Goal: Task Accomplishment & Management: Use online tool/utility

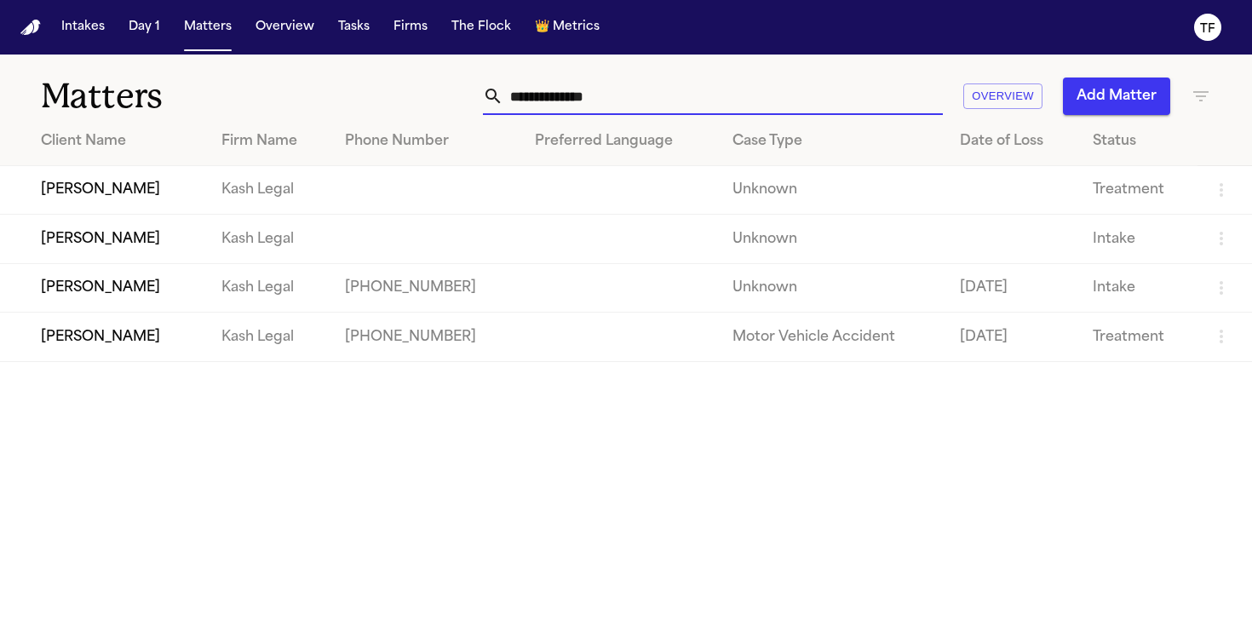
click at [620, 103] on input "text" at bounding box center [722, 95] width 439 height 37
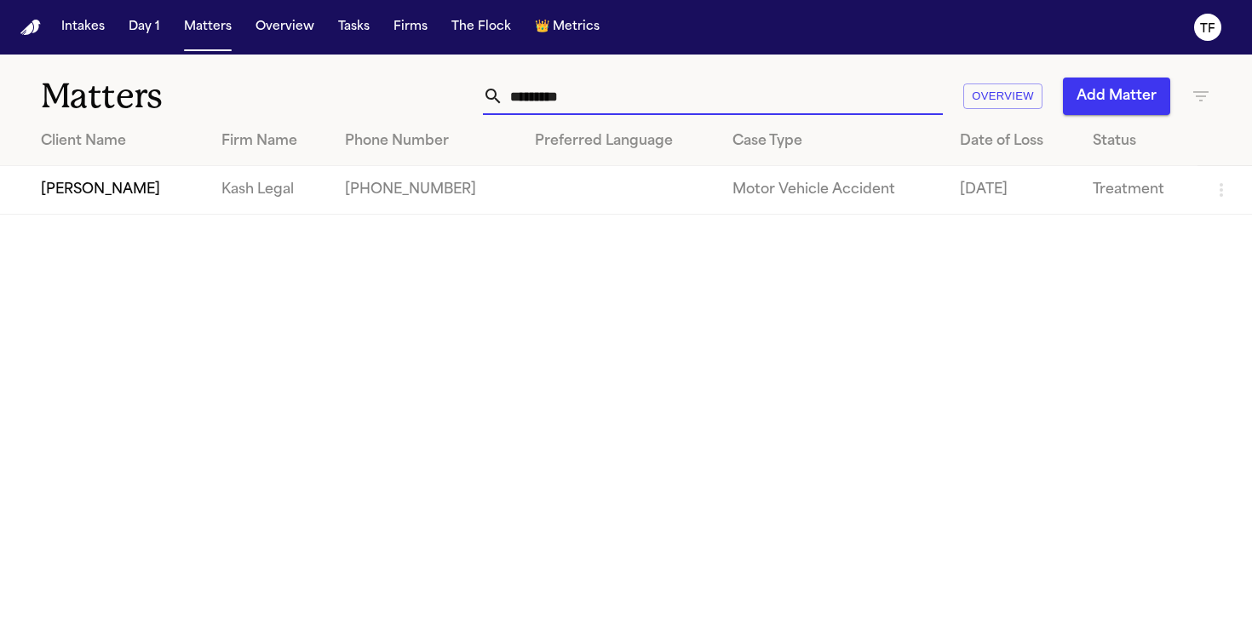
type input "********"
click at [542, 181] on td at bounding box center [620, 190] width 198 height 49
click at [127, 198] on td "[PERSON_NAME]" at bounding box center [104, 190] width 208 height 49
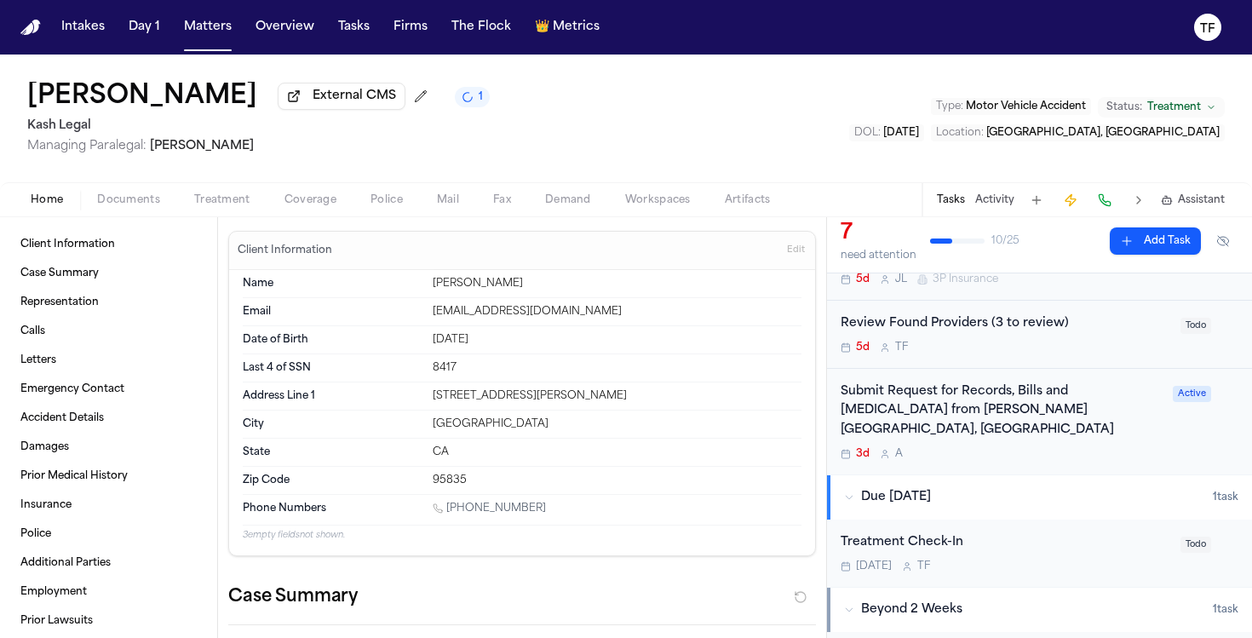
scroll to position [367, 0]
click at [971, 421] on div "Submit Request for Records, Bills and [MEDICAL_DATA] from [PERSON_NAME][GEOGRAP…" at bounding box center [1001, 419] width 322 height 78
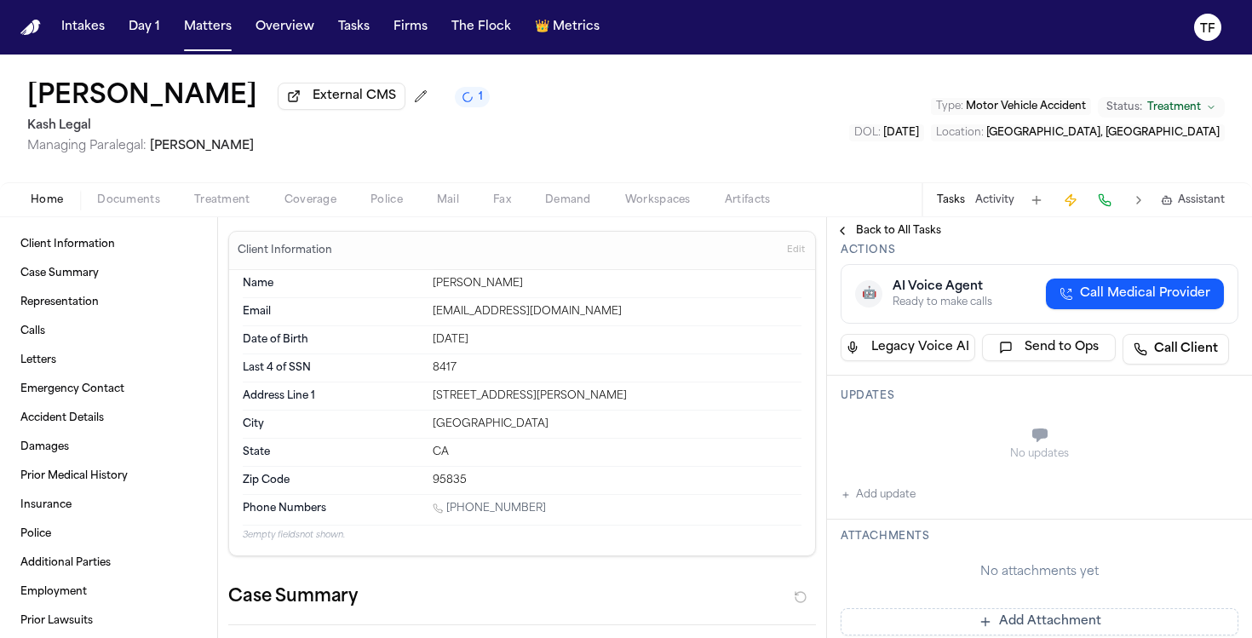
scroll to position [54, 0]
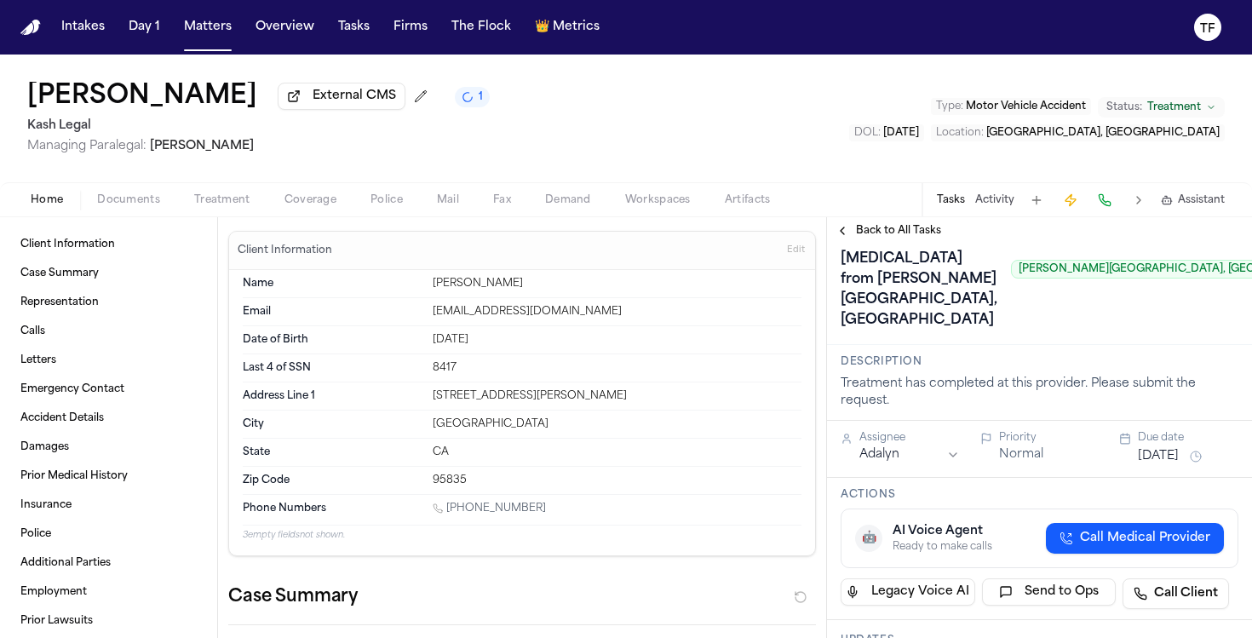
click at [839, 226] on div "Back to All Tasks" at bounding box center [1039, 230] width 425 height 27
click at [842, 230] on button "Back to All Tasks" at bounding box center [888, 231] width 123 height 14
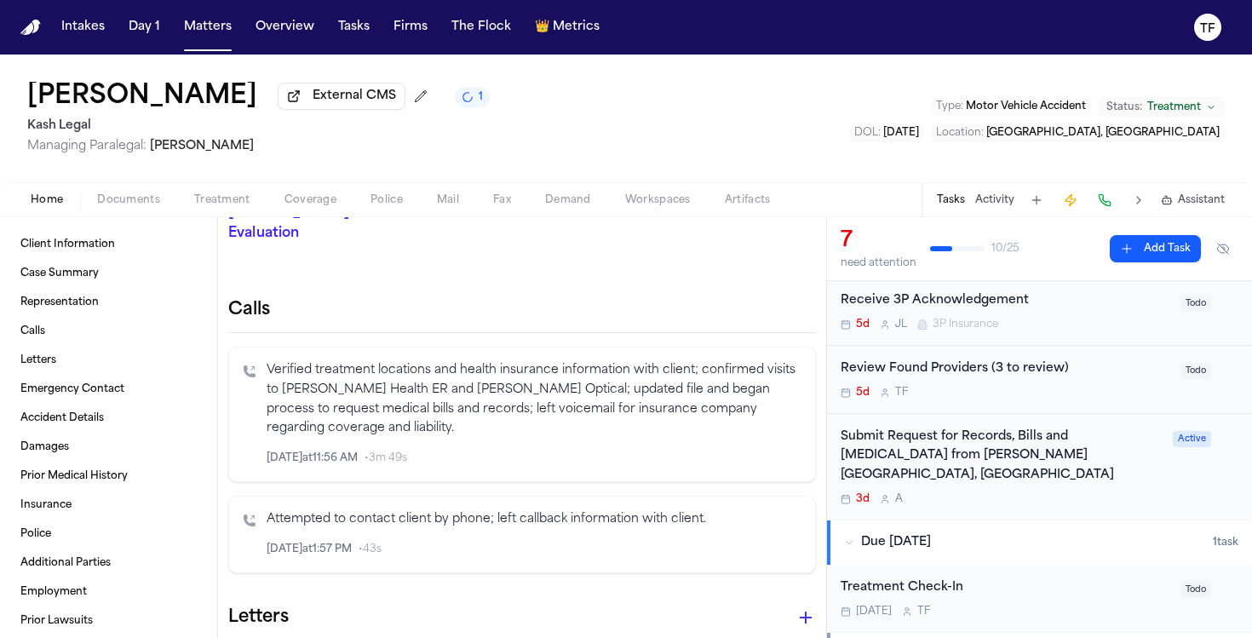
scroll to position [387, 0]
